Goal: Task Accomplishment & Management: Complete application form

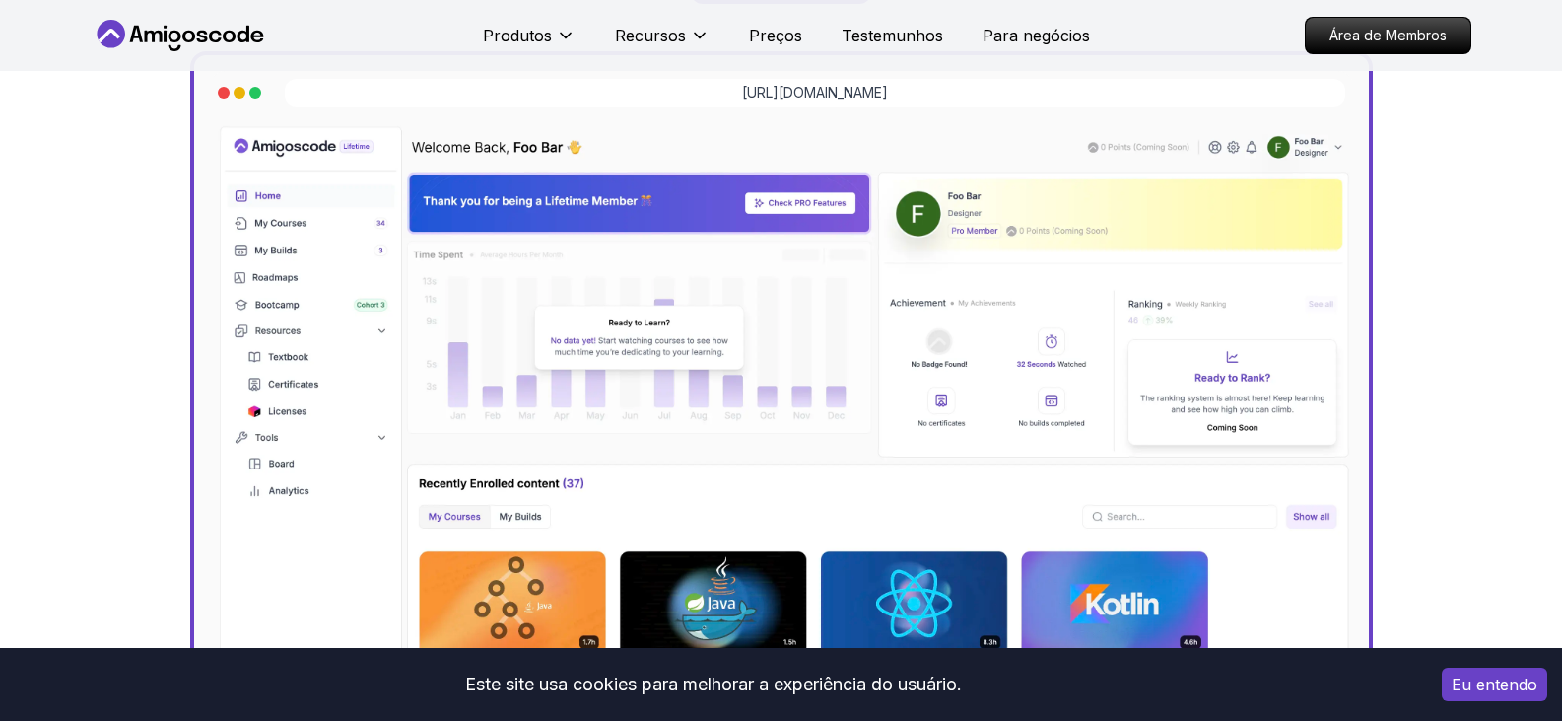
scroll to position [591, 0]
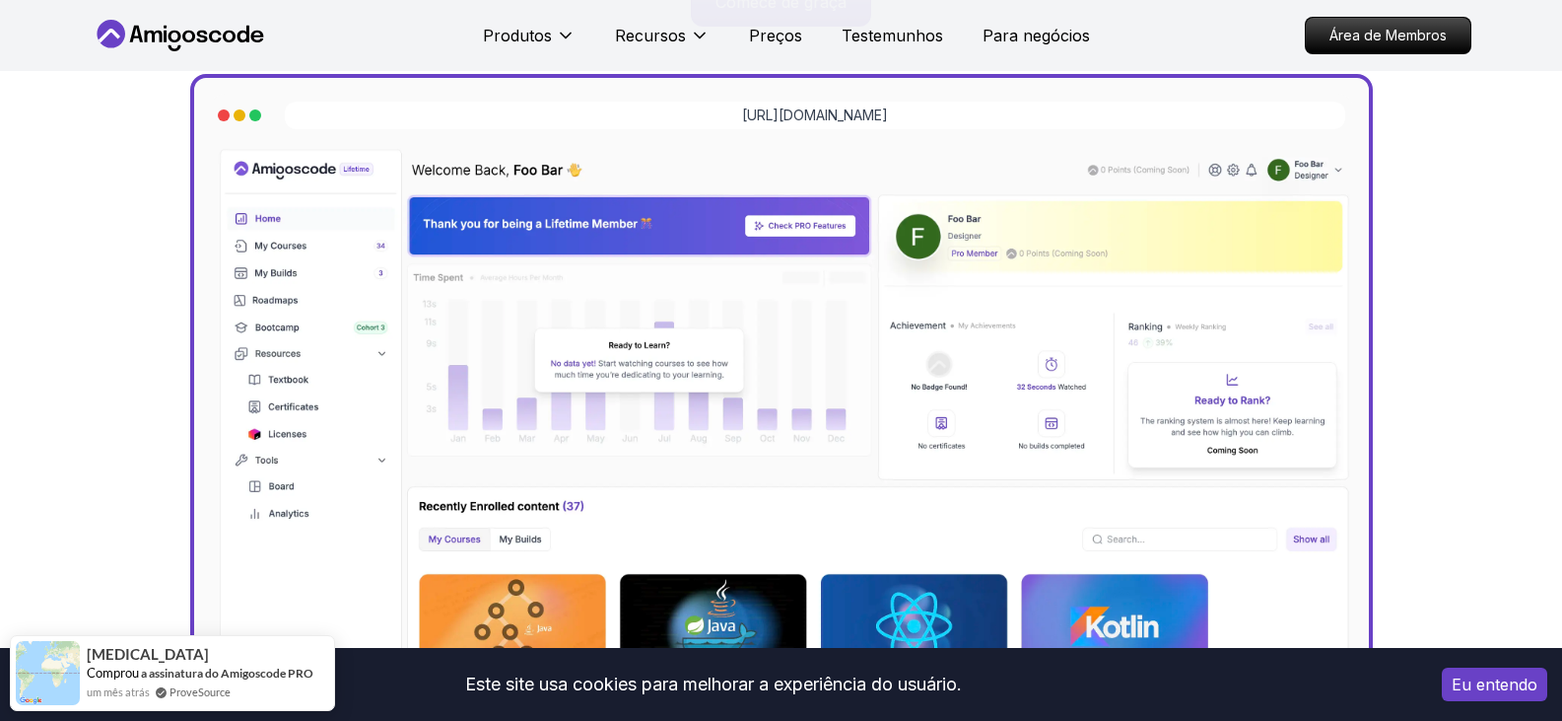
click at [1510, 689] on font "Eu entendo" at bounding box center [1495, 684] width 86 height 20
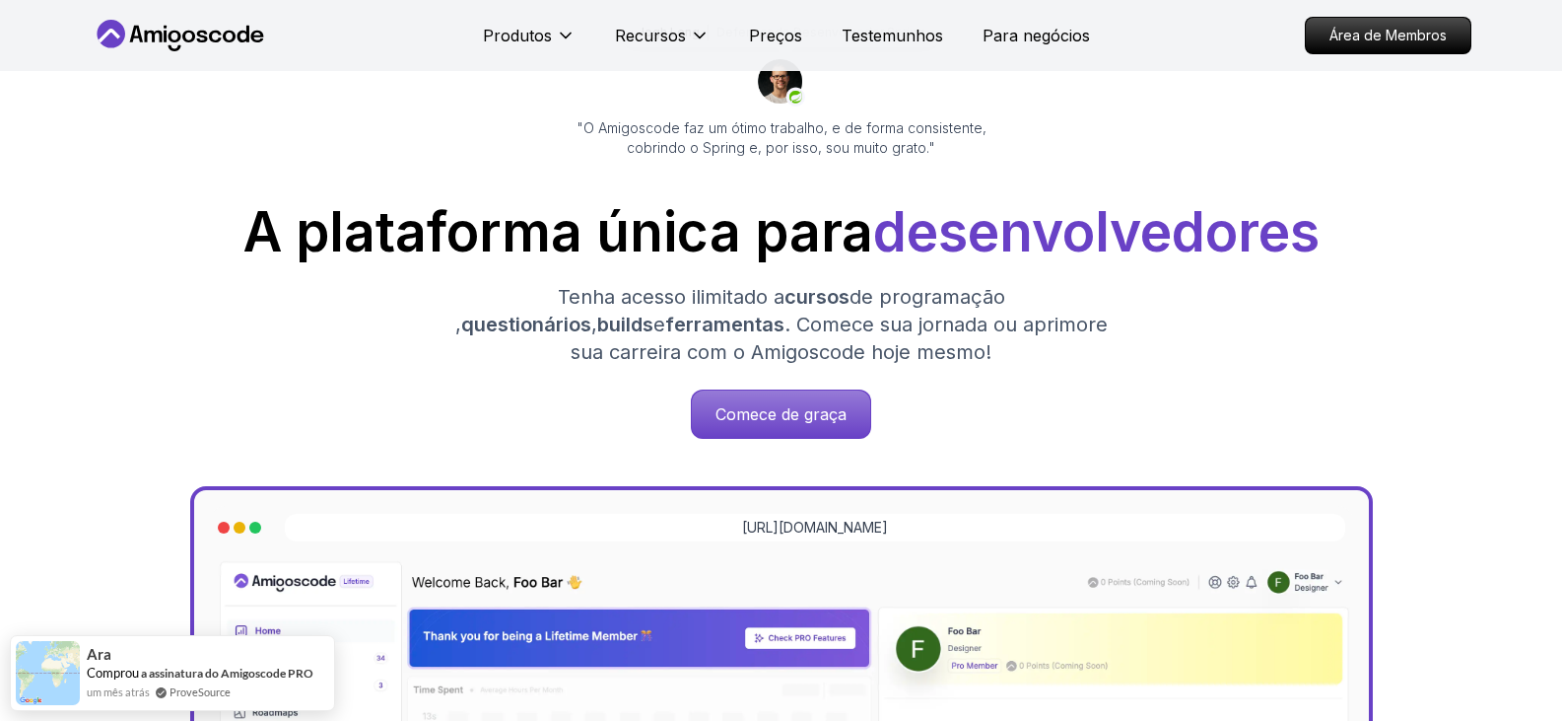
scroll to position [197, 0]
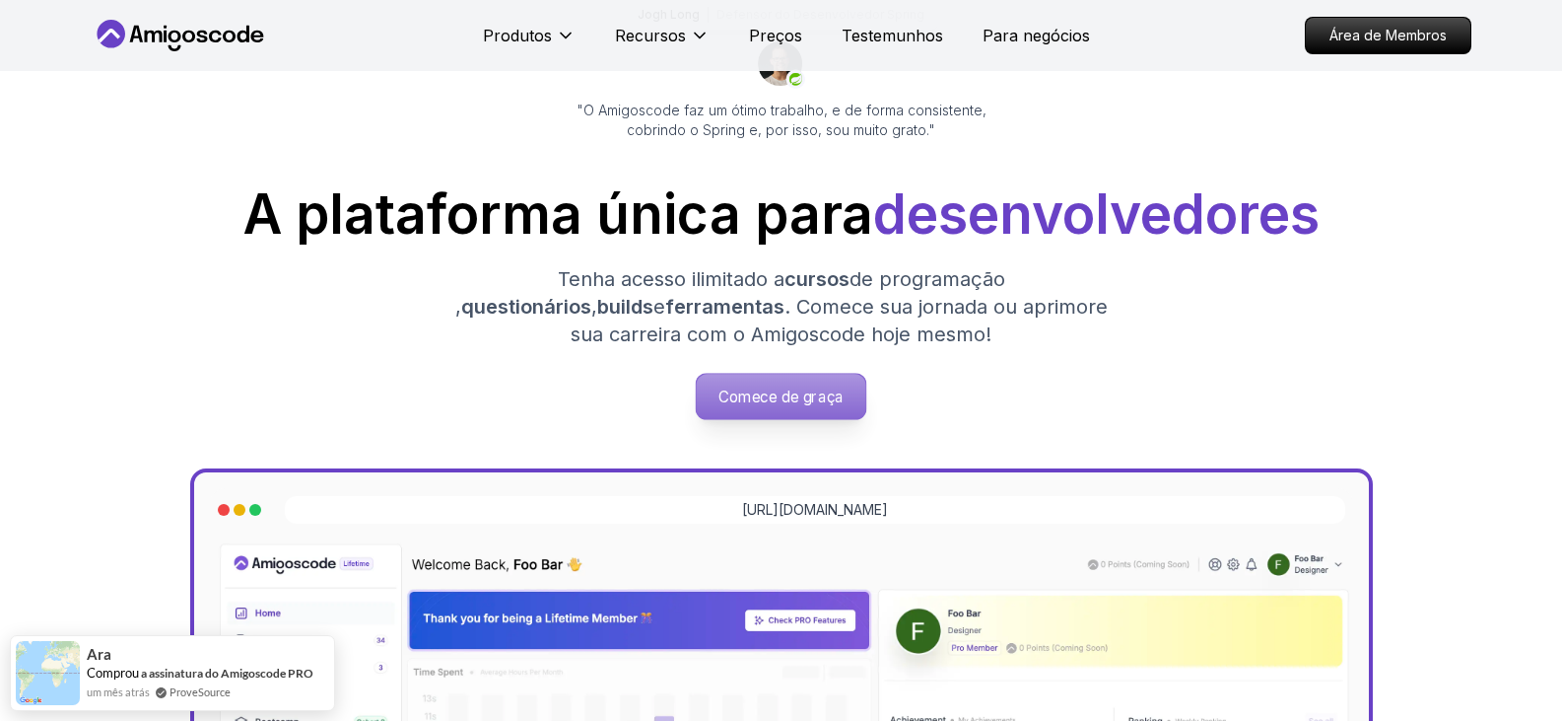
click at [767, 382] on p "Comece de graça" at bounding box center [782, 396] width 170 height 45
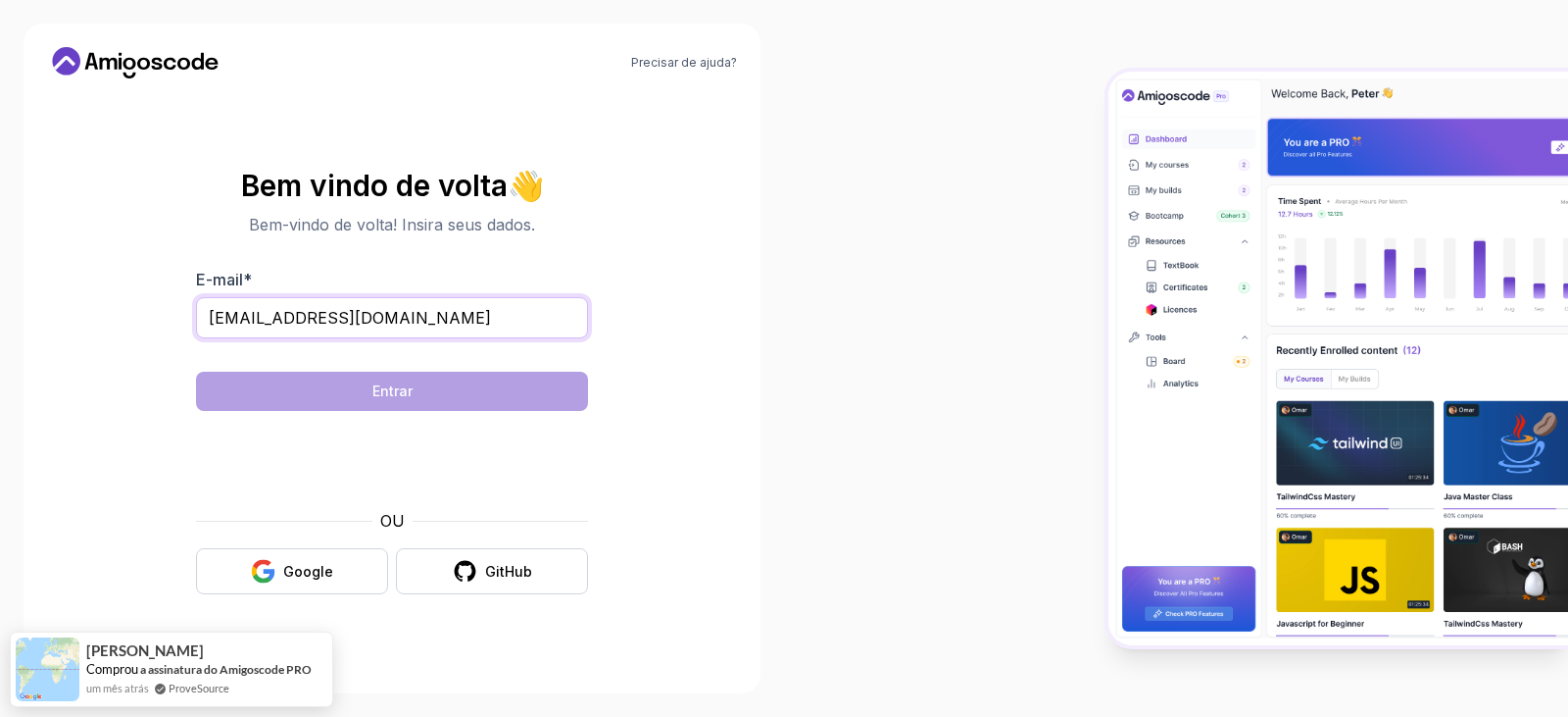
type input "eduardojcfa@gmail.com"
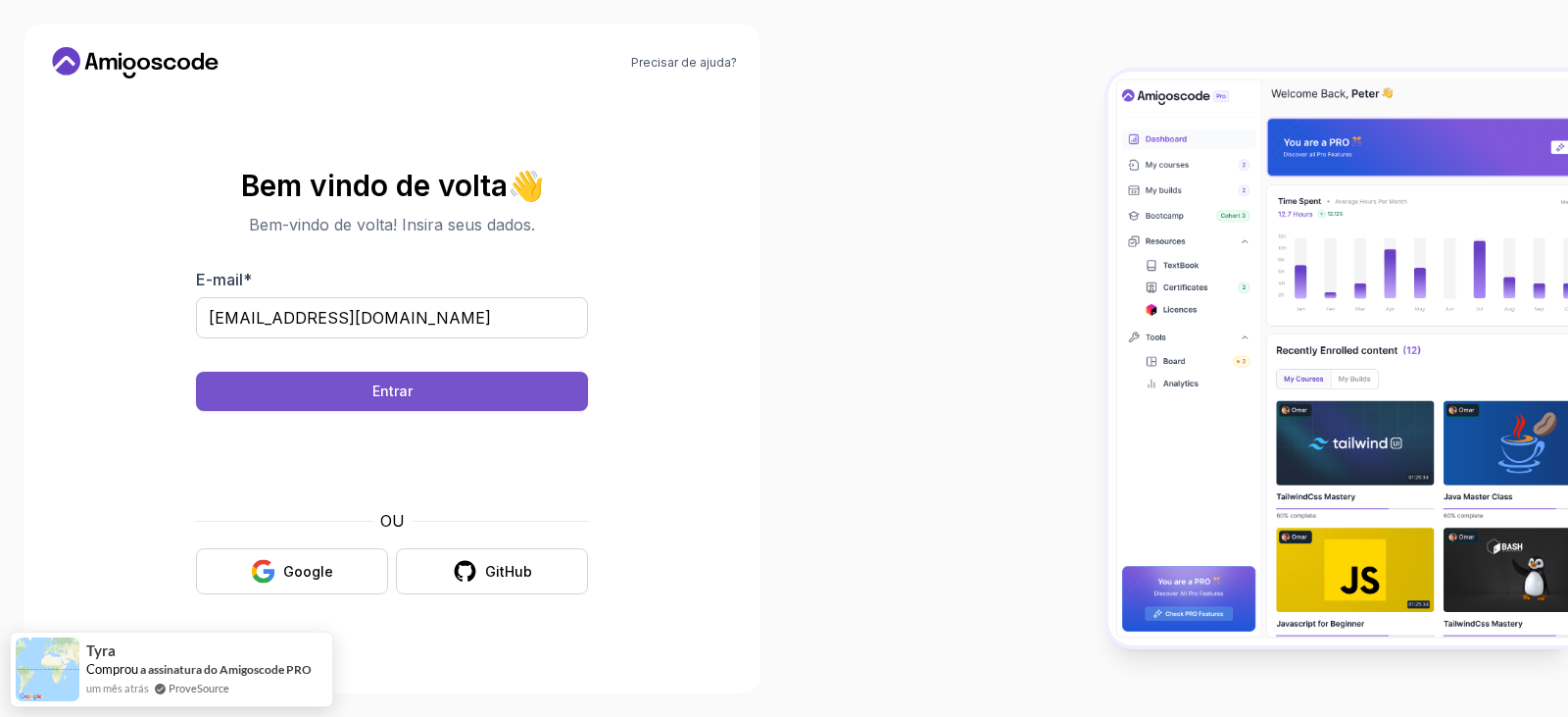
click at [410, 386] on font "Entrar" at bounding box center [393, 390] width 40 height 17
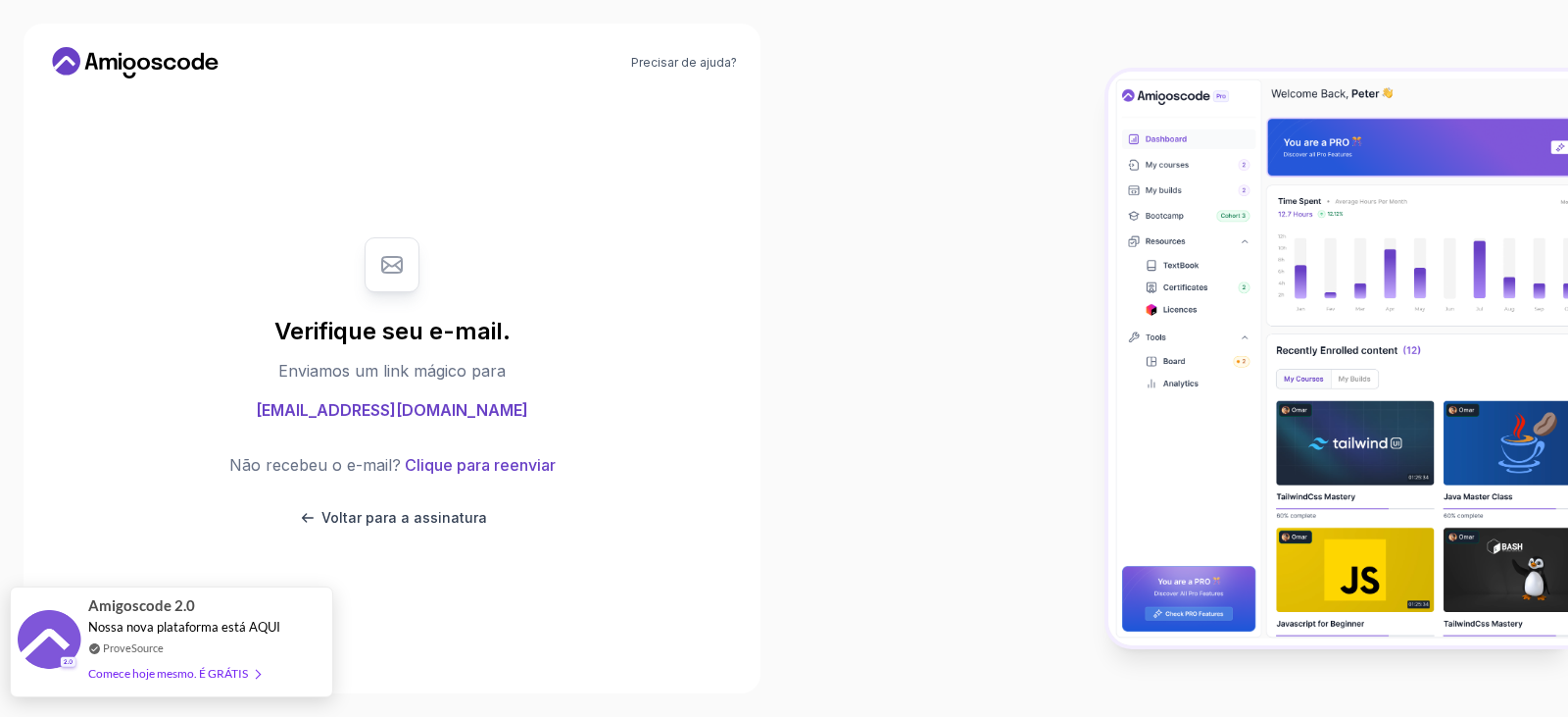
click at [167, 624] on font "Nossa nova plataforma está AQUI" at bounding box center [184, 627] width 192 height 16
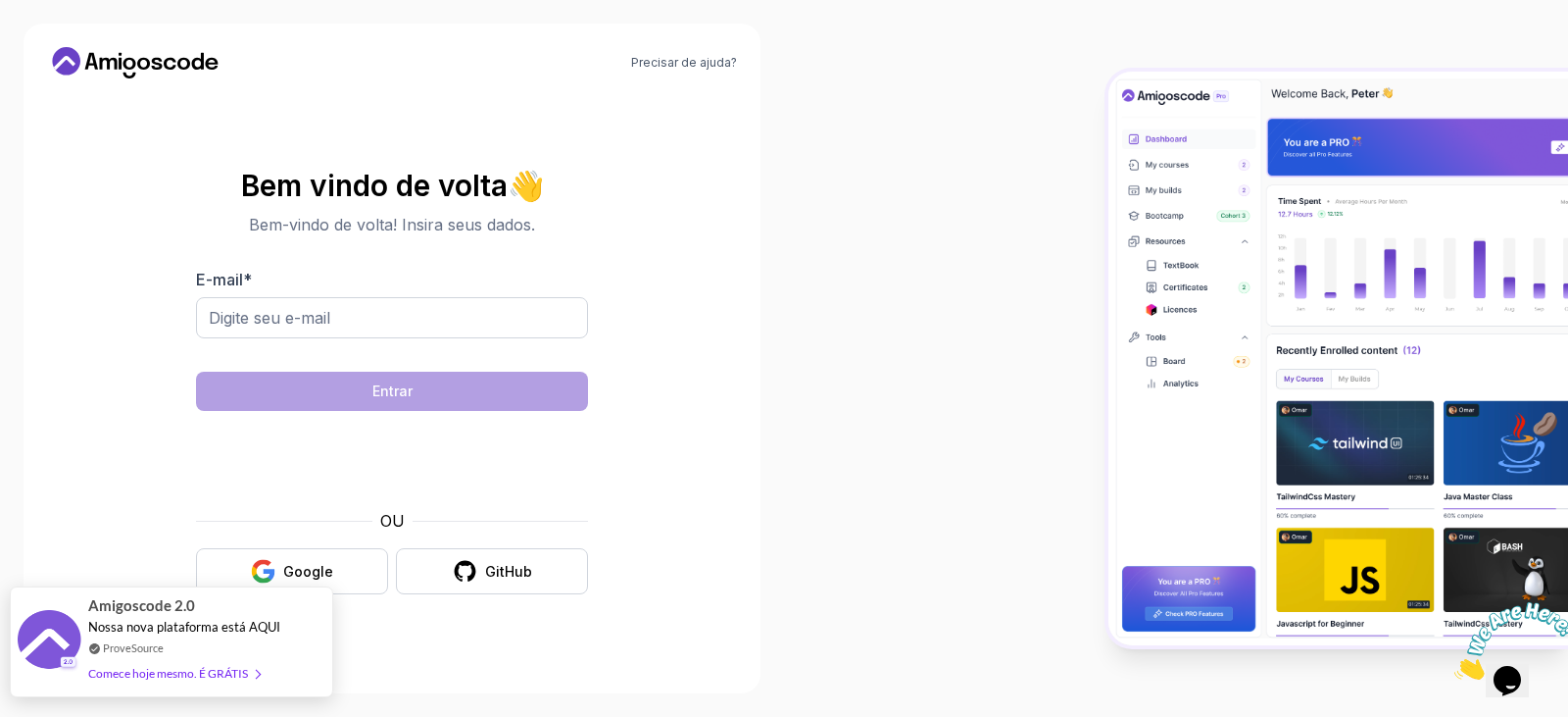
click at [171, 625] on font "Nossa nova plataforma está AQUI" at bounding box center [184, 627] width 192 height 16
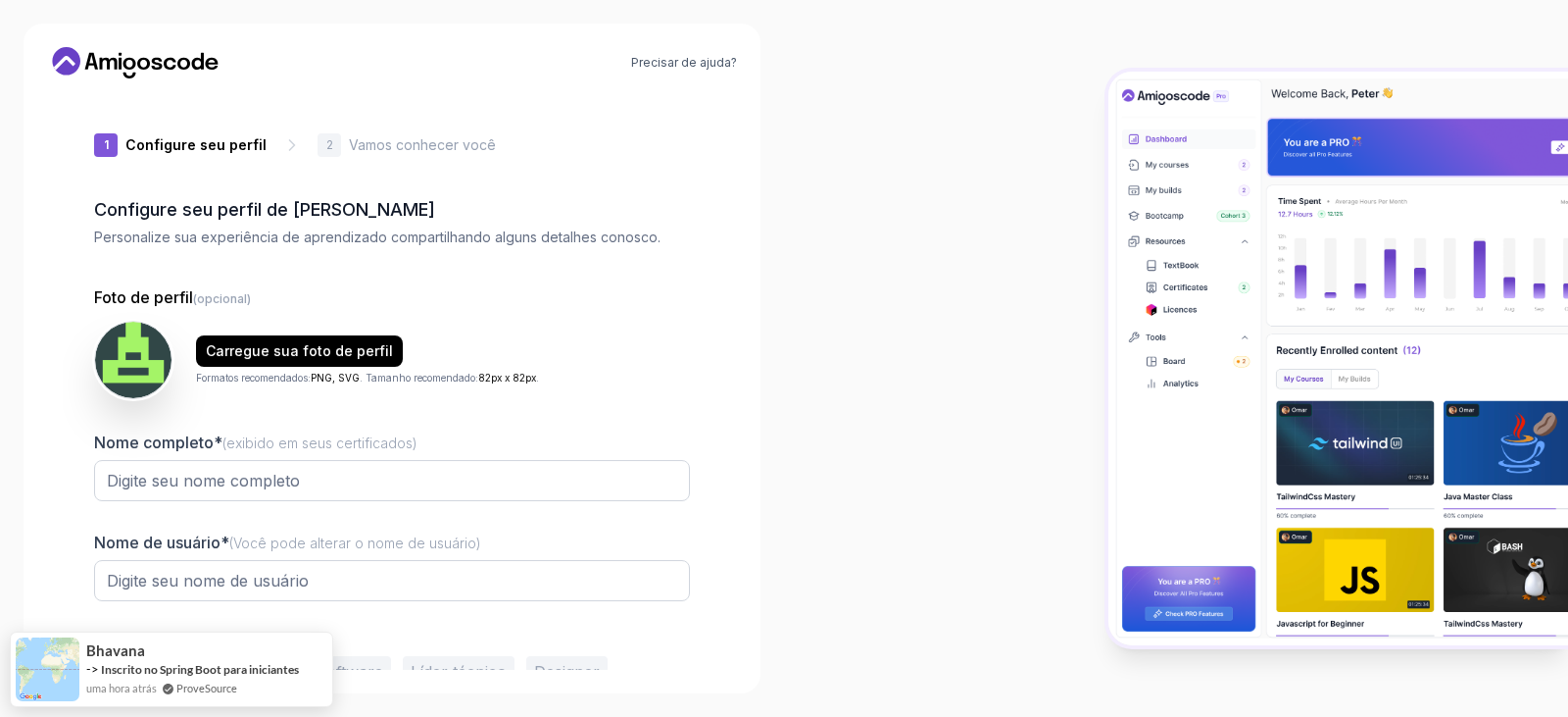
type input "fiercelion1442a"
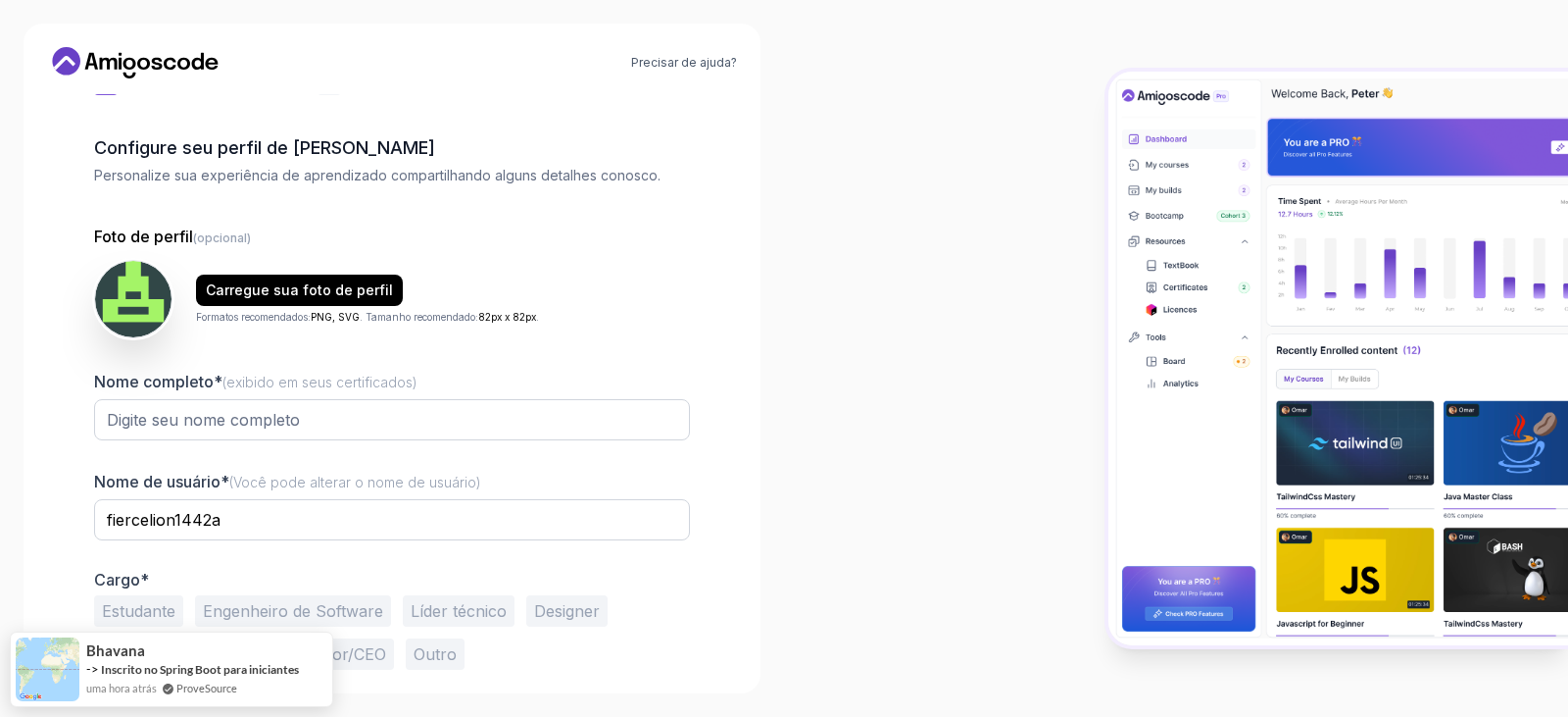
scroll to position [101, 0]
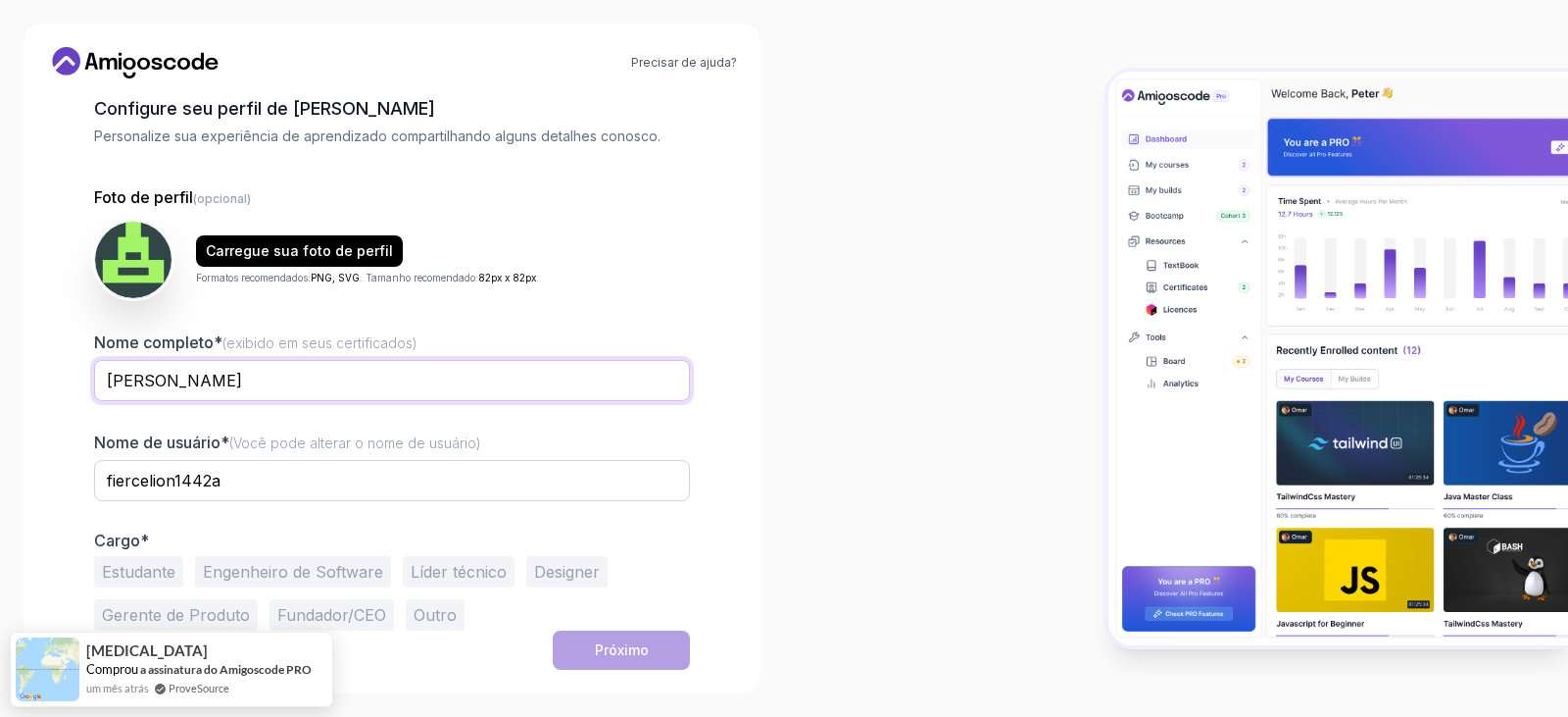
type input "eduardo campos"
click at [238, 484] on input "fiercelion1442a" at bounding box center [392, 479] width 596 height 41
drag, startPoint x: 104, startPoint y: 480, endPoint x: 275, endPoint y: 485, distance: 171.1
click at [275, 485] on input "fiercelion1442a" at bounding box center [392, 479] width 596 height 41
click at [263, 379] on input "eduardo campos" at bounding box center [392, 380] width 596 height 41
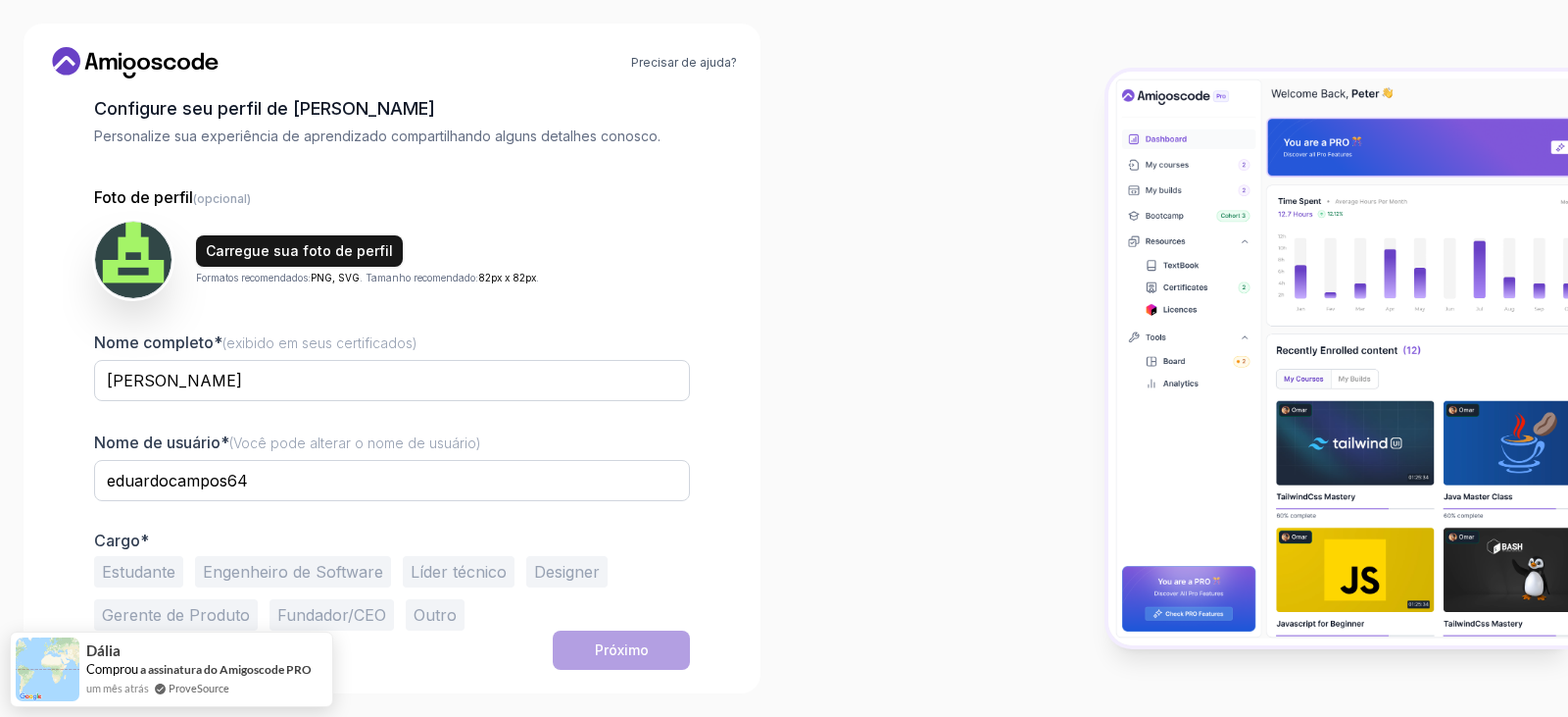
click at [295, 246] on font "Carregue sua foto de perfil" at bounding box center [299, 250] width 187 height 17
drag, startPoint x: 307, startPoint y: 478, endPoint x: 34, endPoint y: 501, distance: 274.0
click at [34, 501] on div "Precisar de ajuda? 1 Configure seu perfil 1 Configure seu perfil 2 Vamos conhec…" at bounding box center [392, 358] width 737 height 669
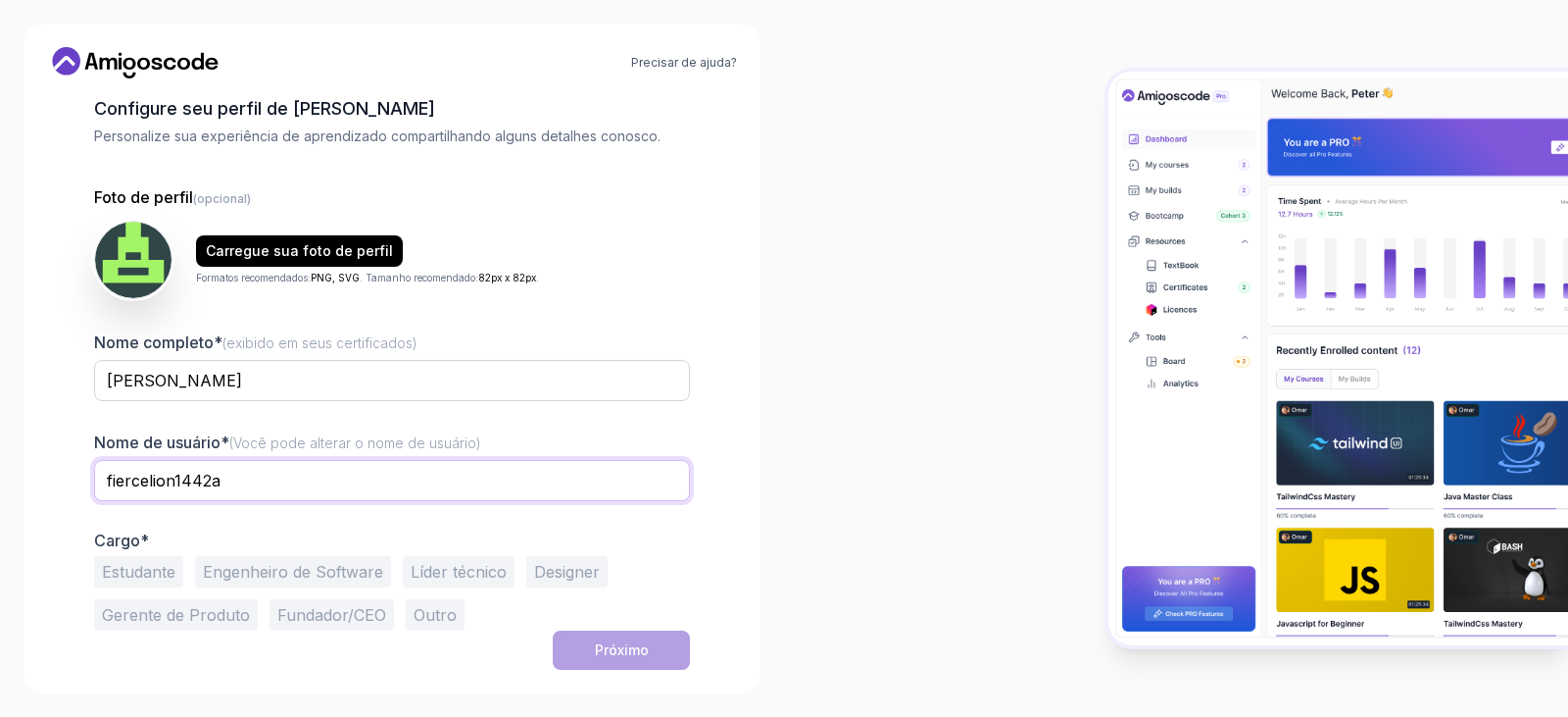
type input "fiercelion1442a"
click at [817, 531] on div at bounding box center [1176, 358] width 784 height 717
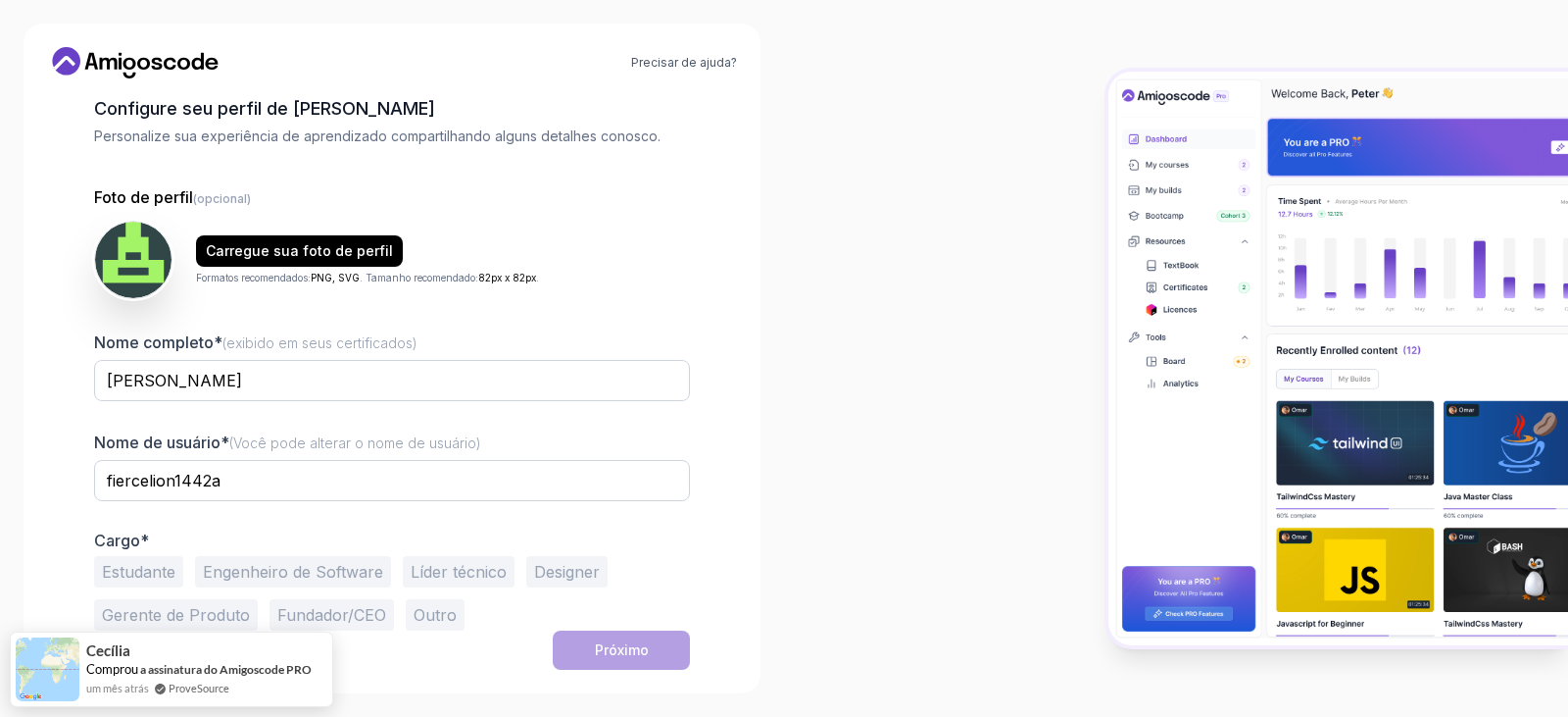
click at [210, 613] on font "Gerente de Produto" at bounding box center [176, 615] width 148 height 20
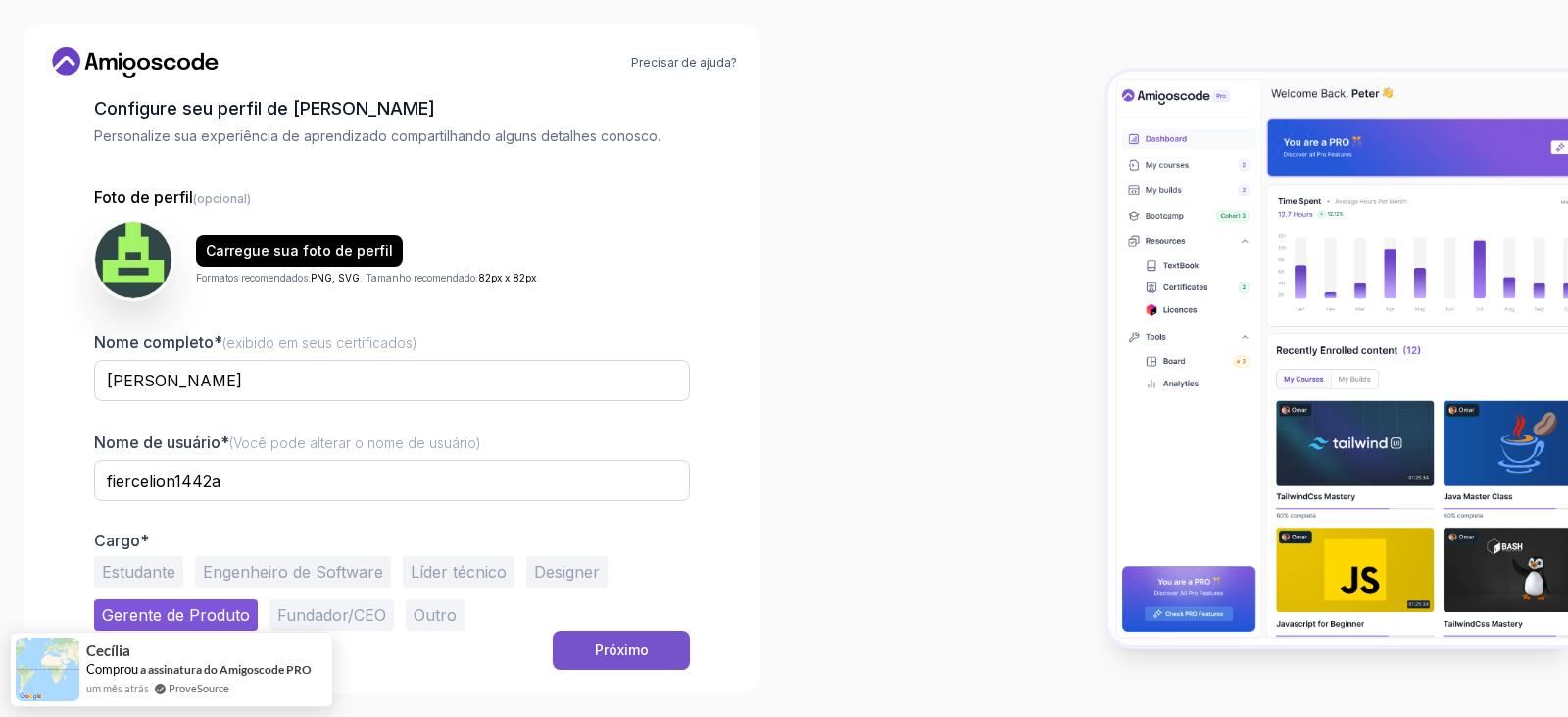
click at [629, 656] on font "Próximo" at bounding box center [621, 649] width 54 height 17
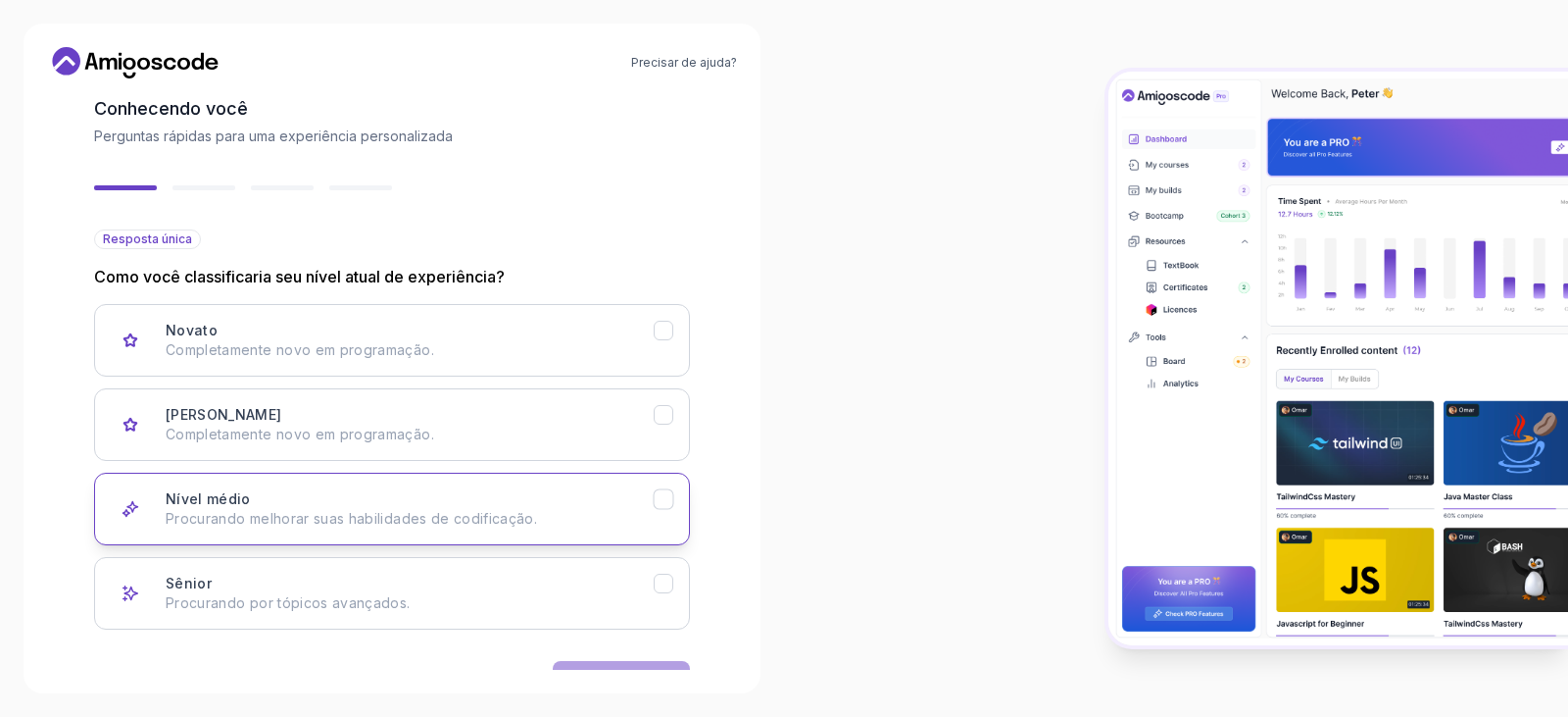
scroll to position [163, 0]
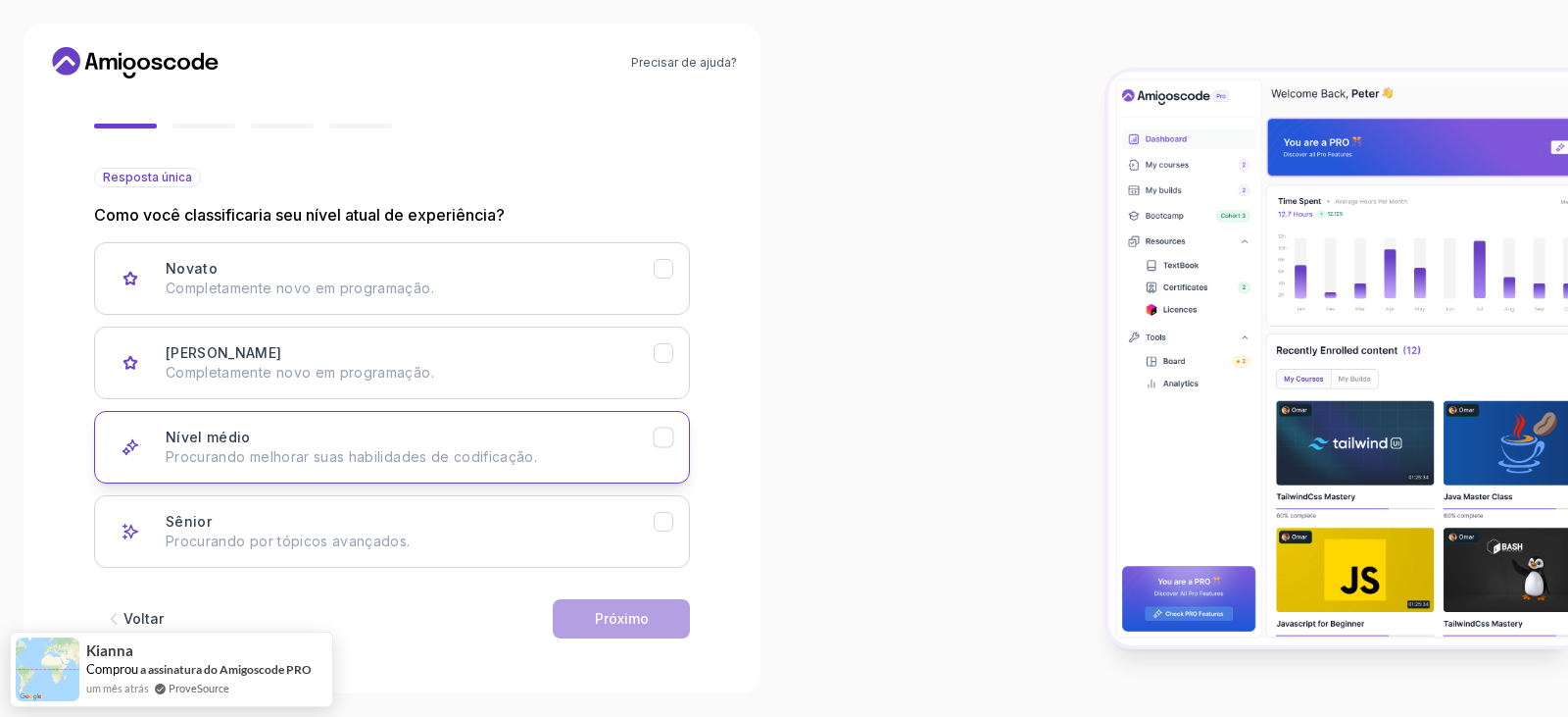
click at [235, 455] on font "Procurando melhorar suas habilidades de codificação." at bounding box center [352, 455] width 372 height 17
click at [620, 619] on font "Próximo" at bounding box center [621, 618] width 54 height 17
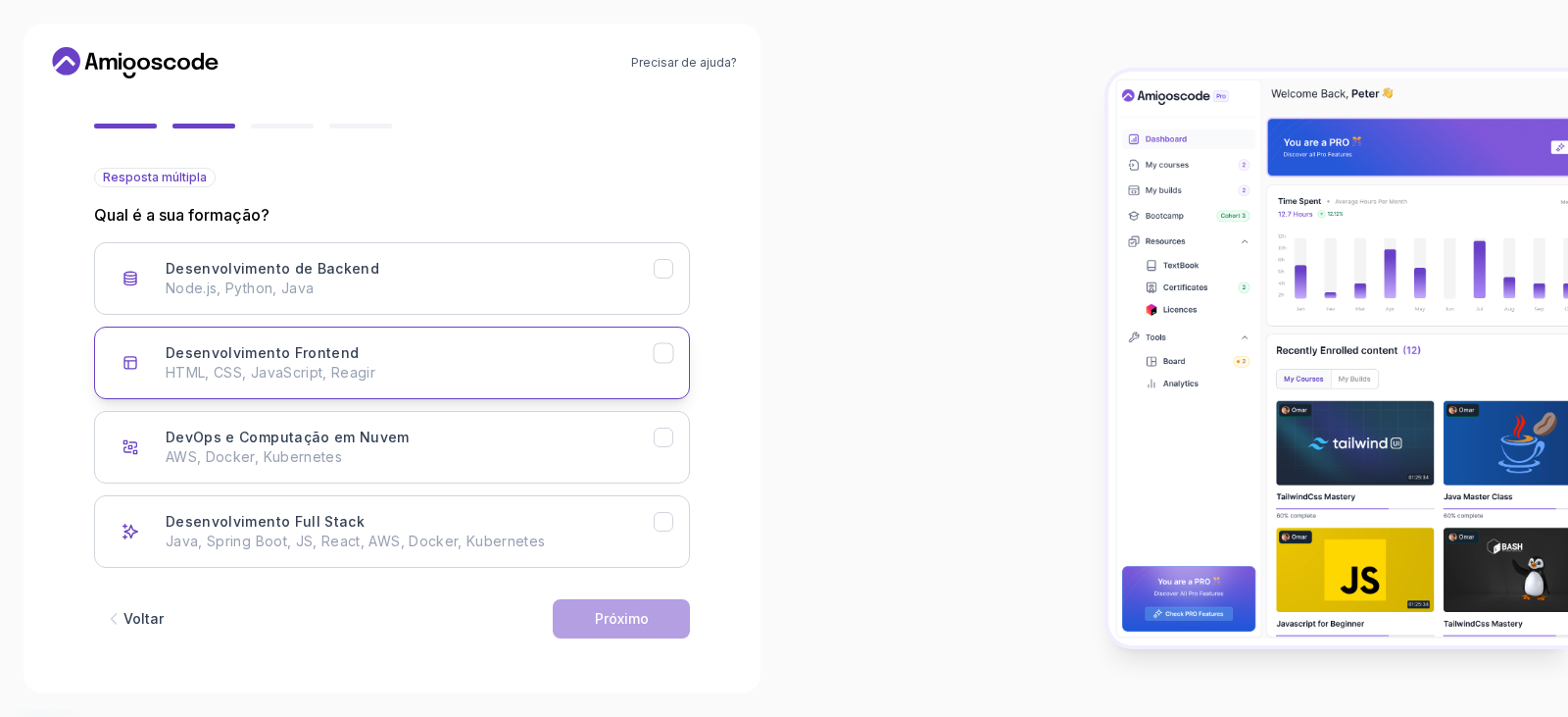
click at [250, 348] on font "Desenvolvimento Frontend" at bounding box center [262, 352] width 193 height 17
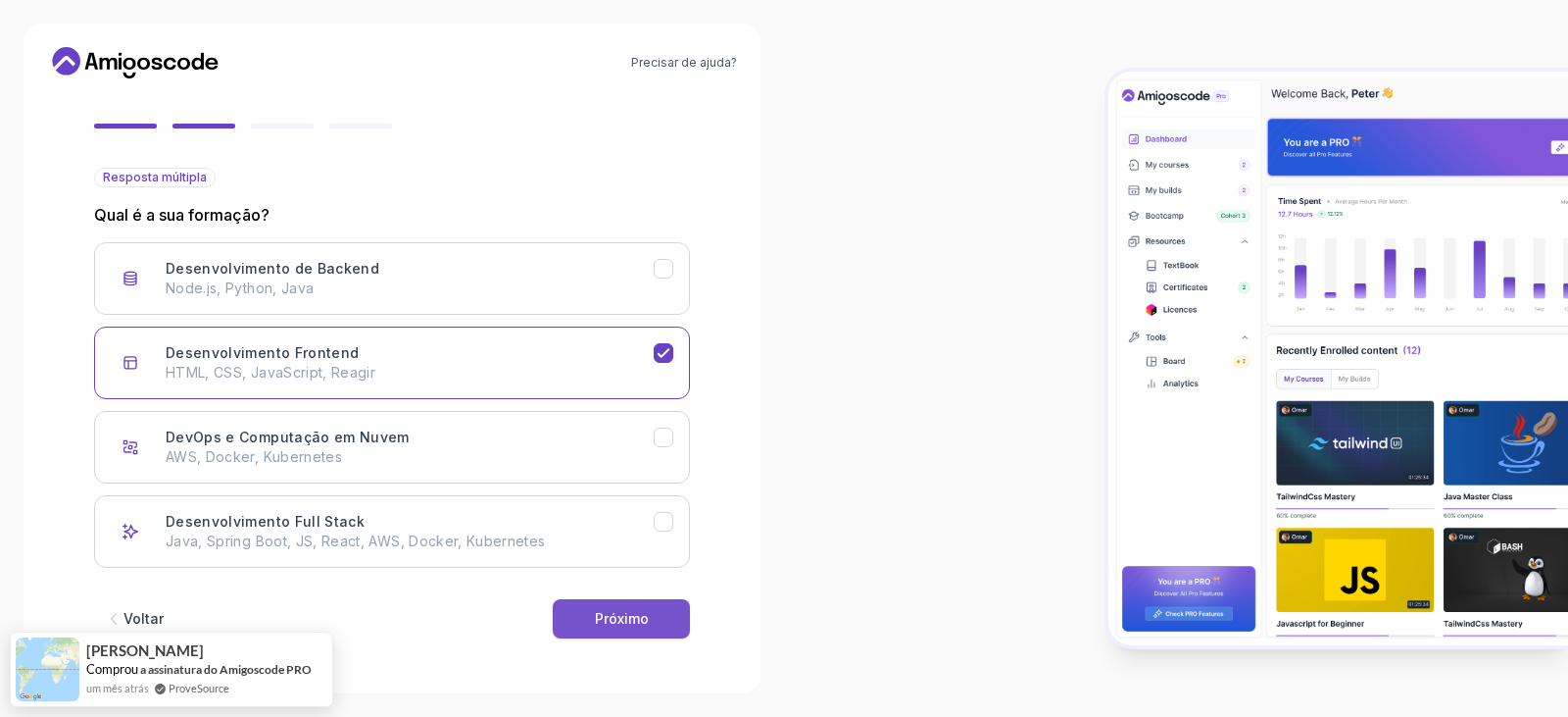
click at [603, 607] on button "Próximo" at bounding box center [621, 618] width 137 height 39
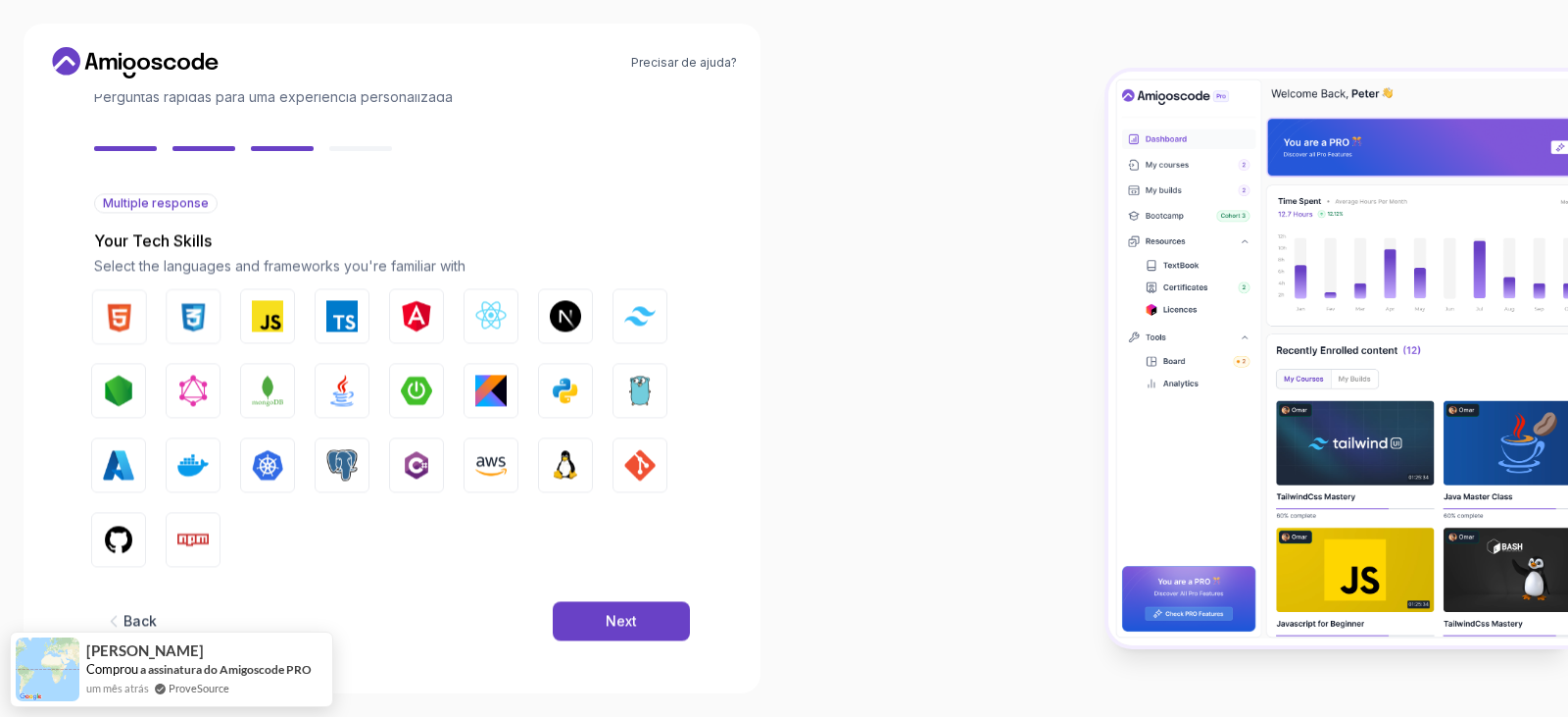
scroll to position [139, 0]
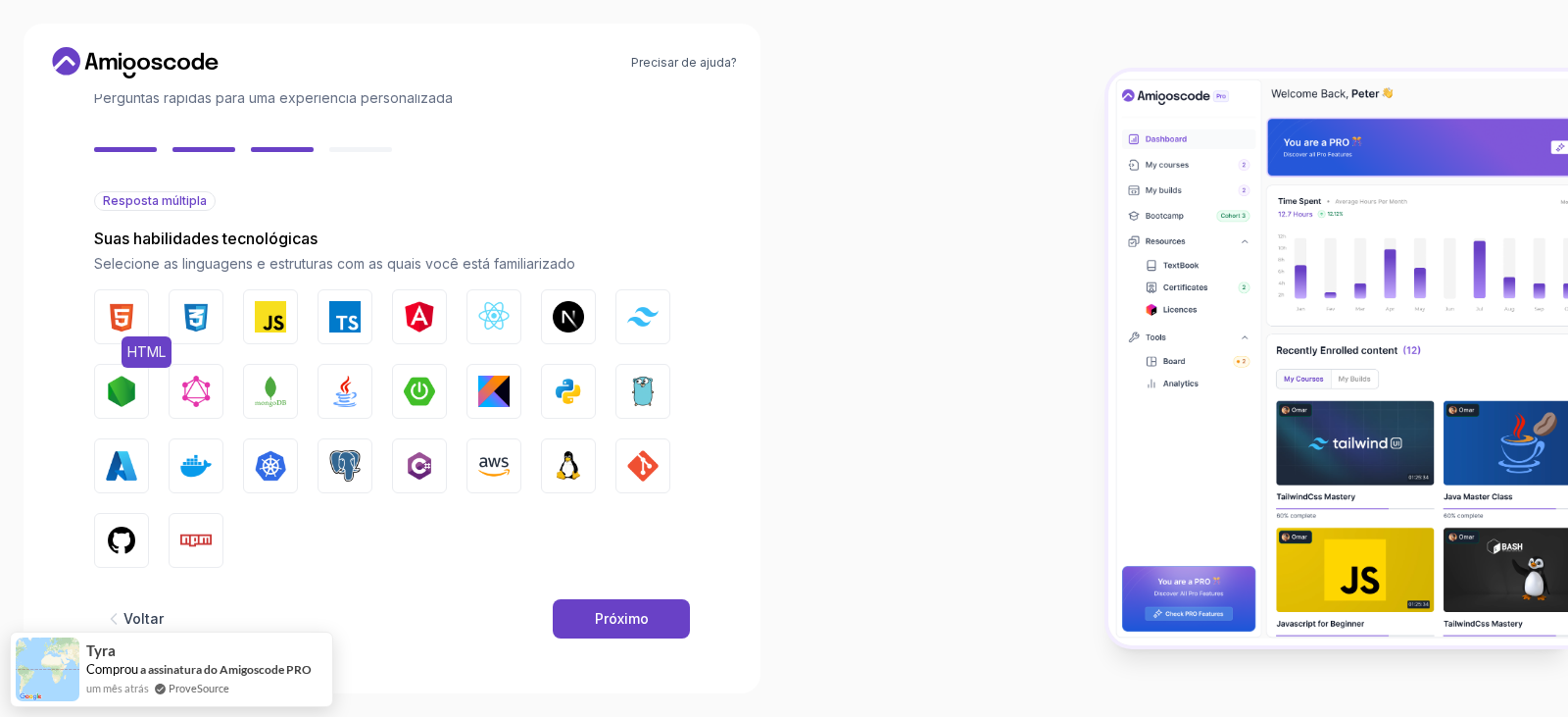
click at [116, 310] on img "button" at bounding box center [121, 317] width 32 height 32
click at [640, 620] on font "Próximo" at bounding box center [621, 618] width 54 height 17
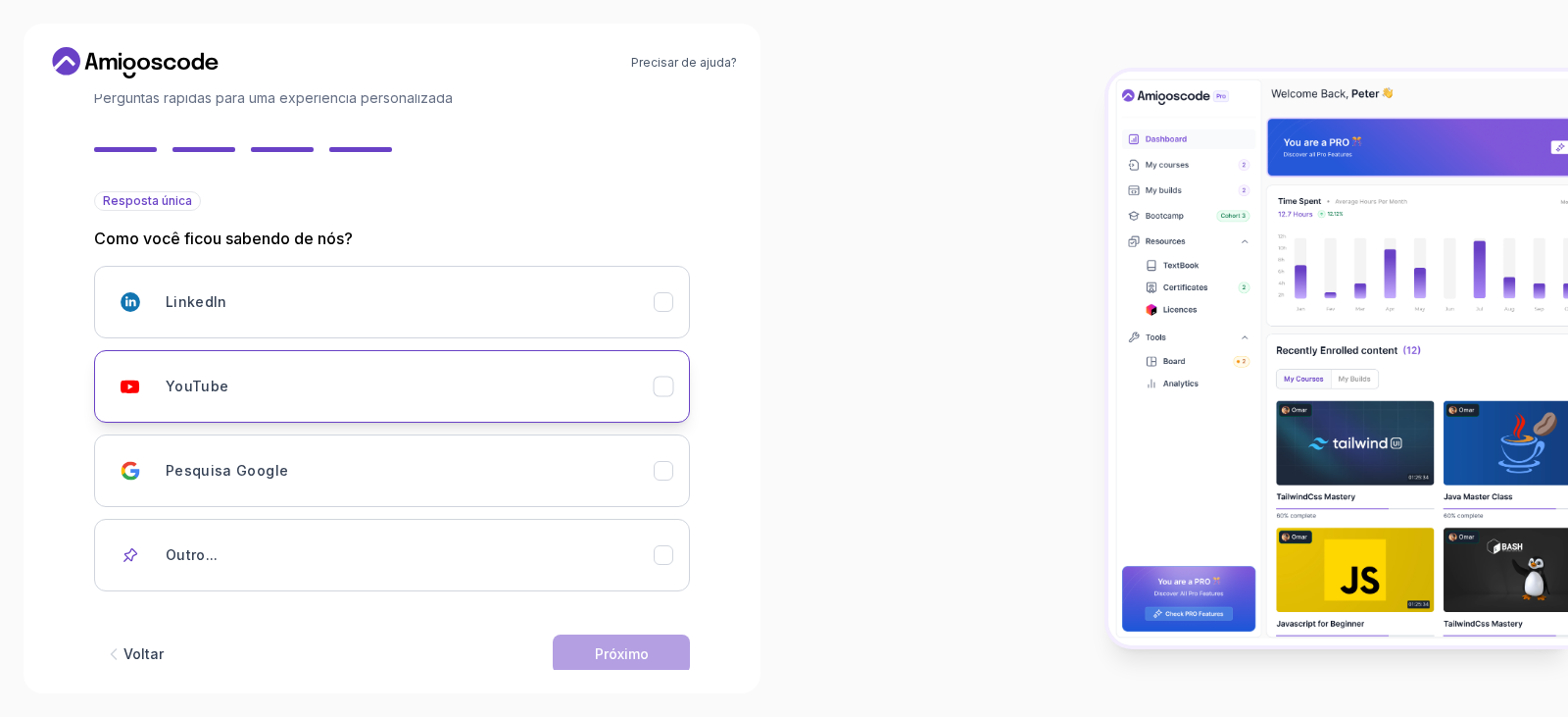
click at [205, 386] on font "YouTube" at bounding box center [197, 385] width 63 height 17
click at [628, 657] on font "Próximo" at bounding box center [621, 653] width 54 height 17
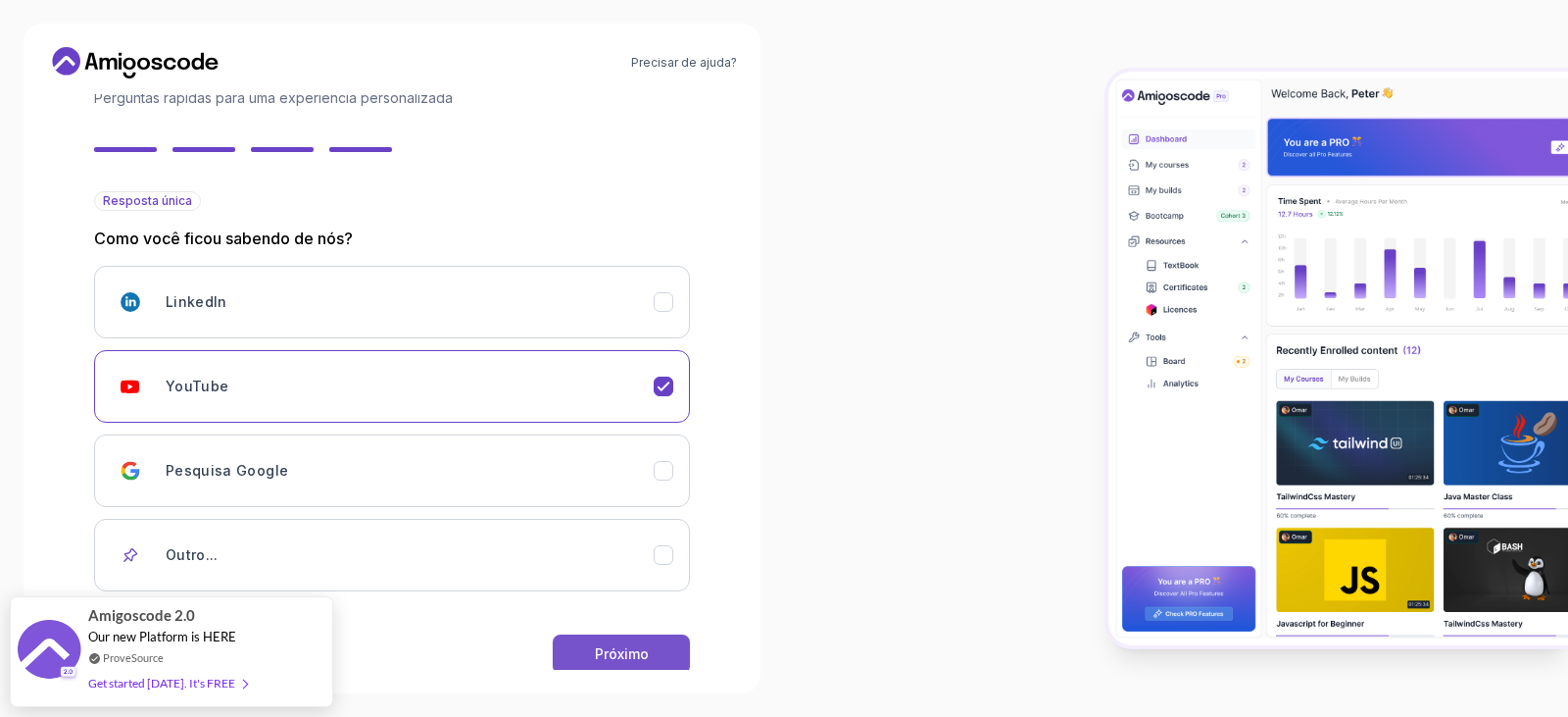
scroll to position [0, 0]
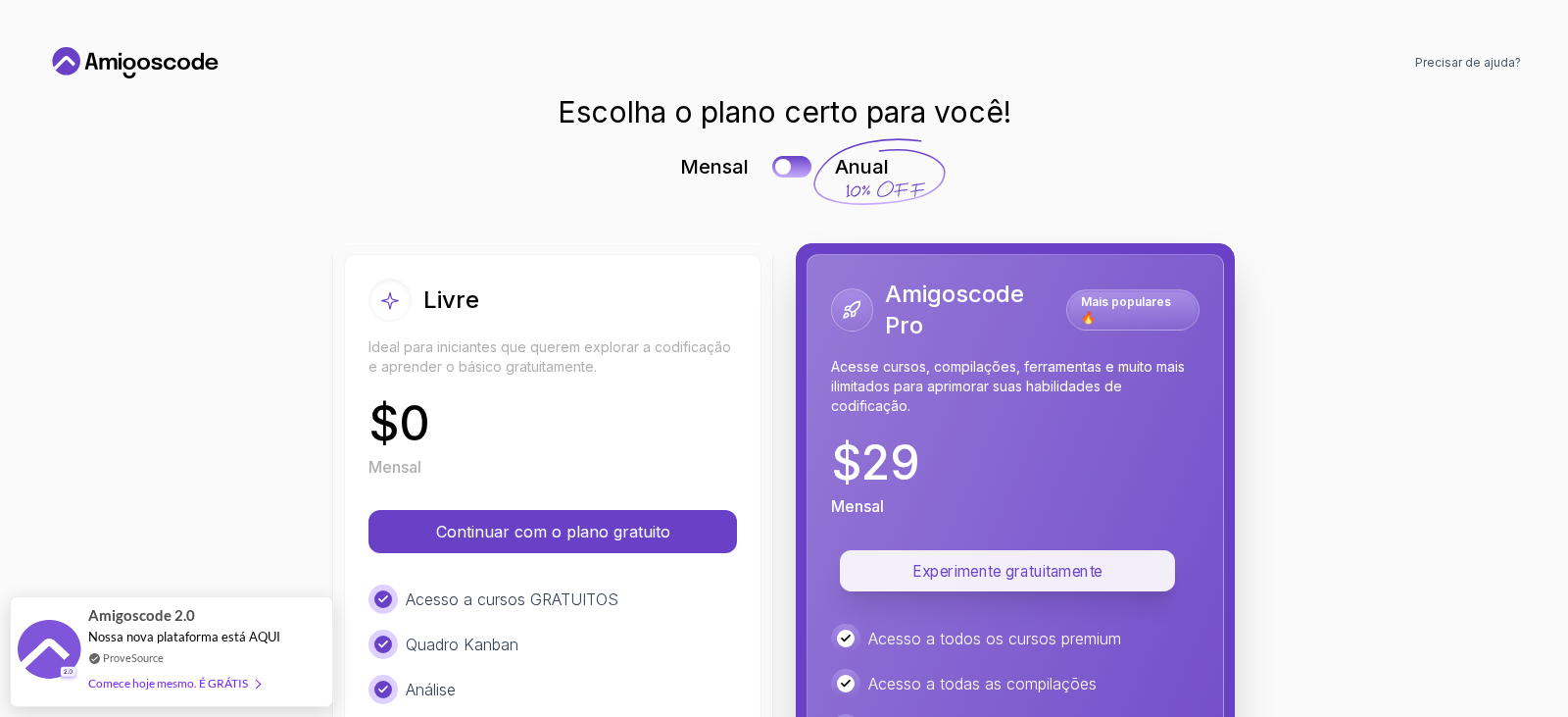
click at [986, 573] on font "Experimente gratuitamente" at bounding box center [1007, 571] width 190 height 19
click at [977, 575] on font "Experimente gratuitamente" at bounding box center [1007, 571] width 190 height 19
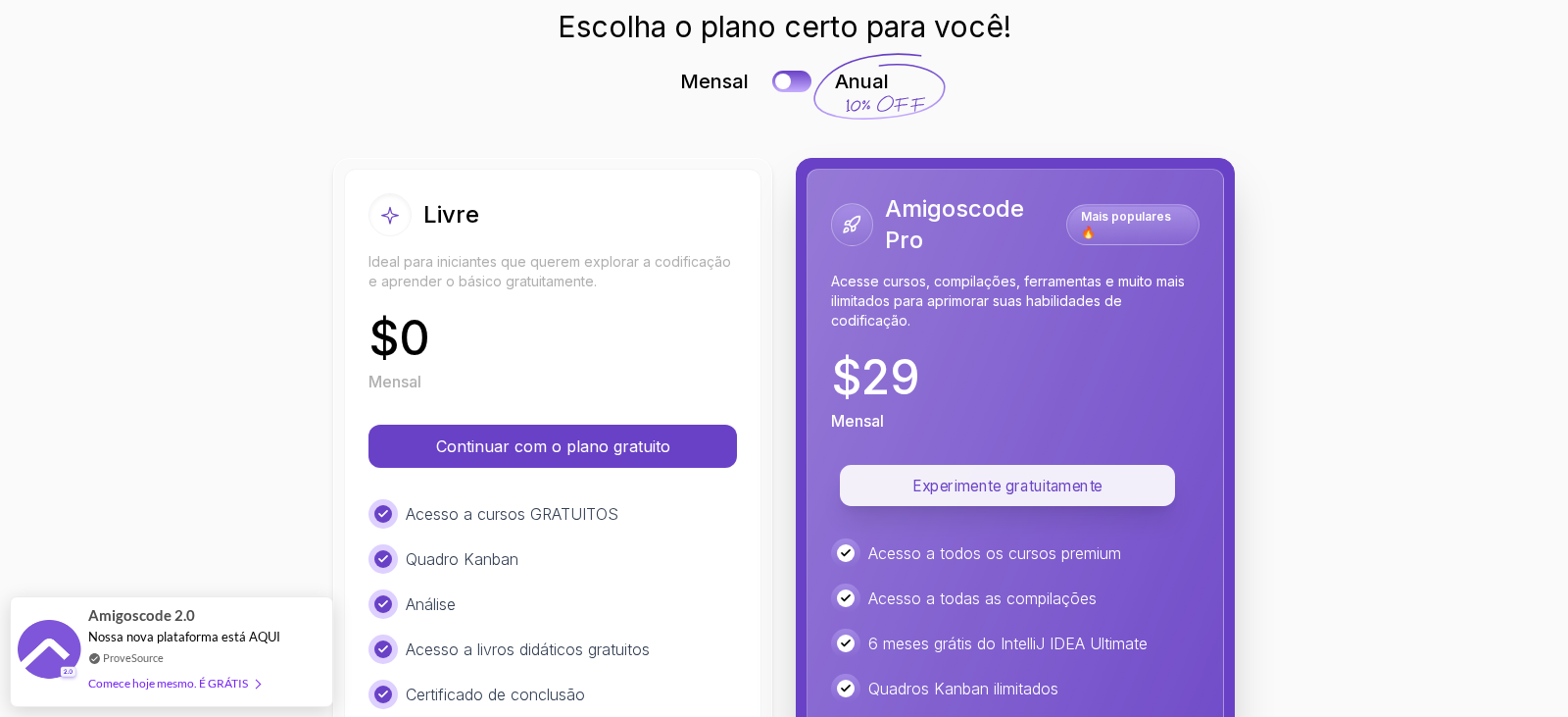
scroll to position [196, 0]
